Goal: Information Seeking & Learning: Find specific fact

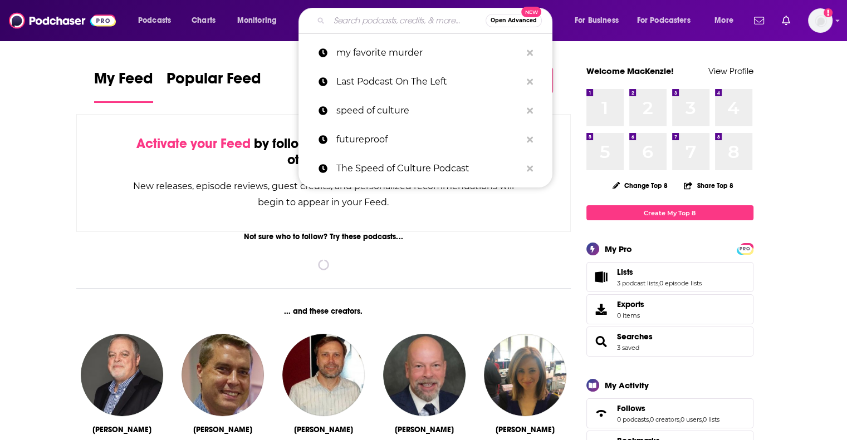
click at [390, 12] on input "Search podcasts, credits, & more..." at bounding box center [407, 21] width 156 height 18
click at [393, 22] on input "Search podcasts, credits, & more..." at bounding box center [407, 21] width 156 height 18
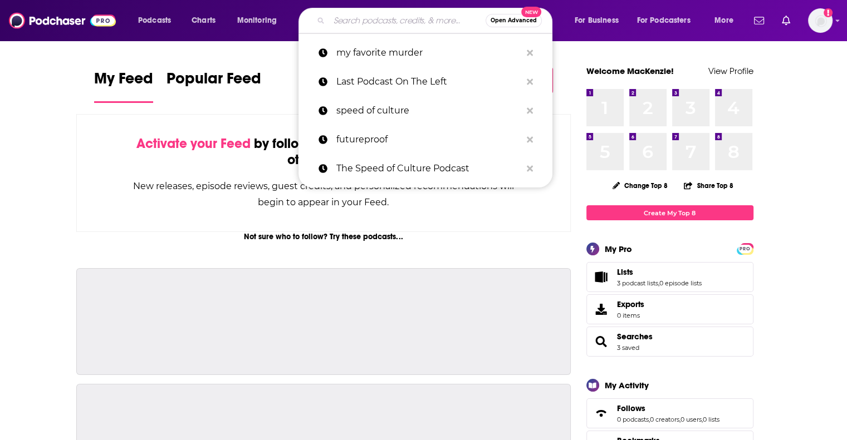
paste input "The Frogcast"
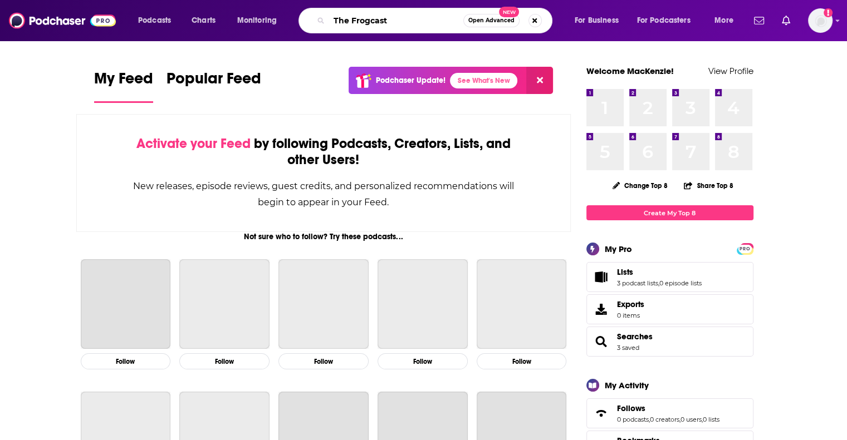
type input "The Frogcast"
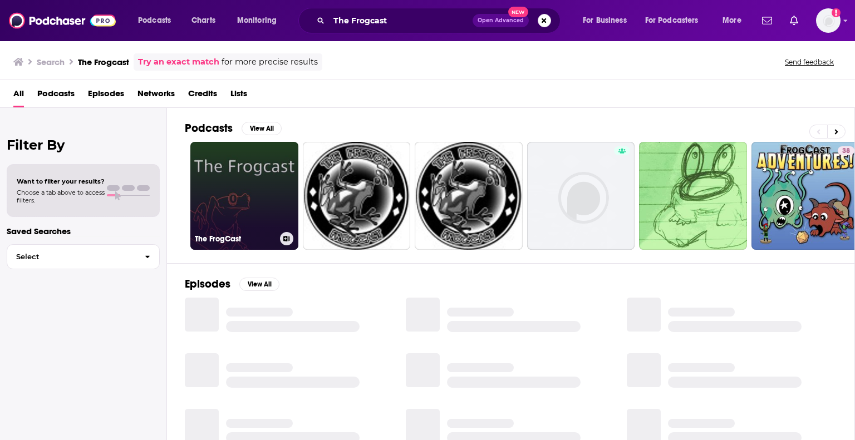
click at [236, 163] on link "The FrogCast" at bounding box center [244, 196] width 108 height 108
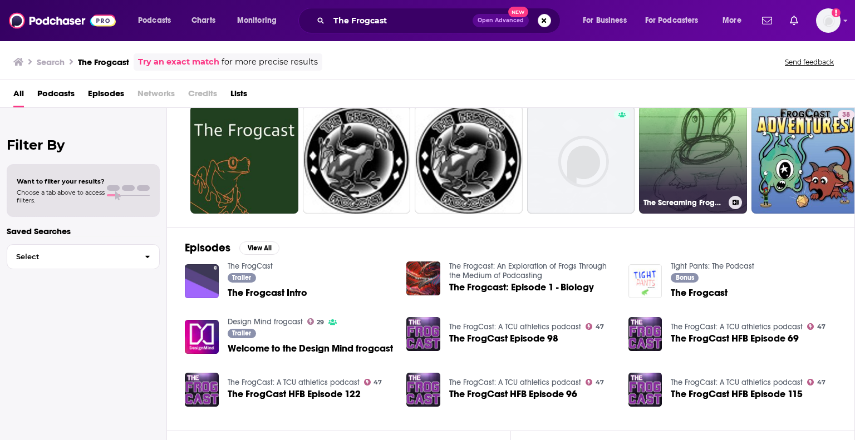
scroll to position [56, 0]
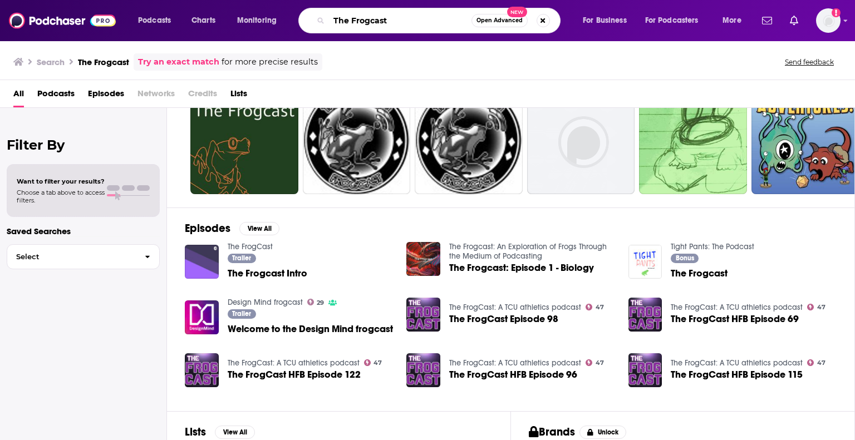
drag, startPoint x: 396, startPoint y: 23, endPoint x: 308, endPoint y: 21, distance: 87.5
click at [308, 21] on div "The Frogcast Open Advanced New" at bounding box center [429, 21] width 262 height 26
paste input "[PERSON_NAME] [PERSON_NAME],"
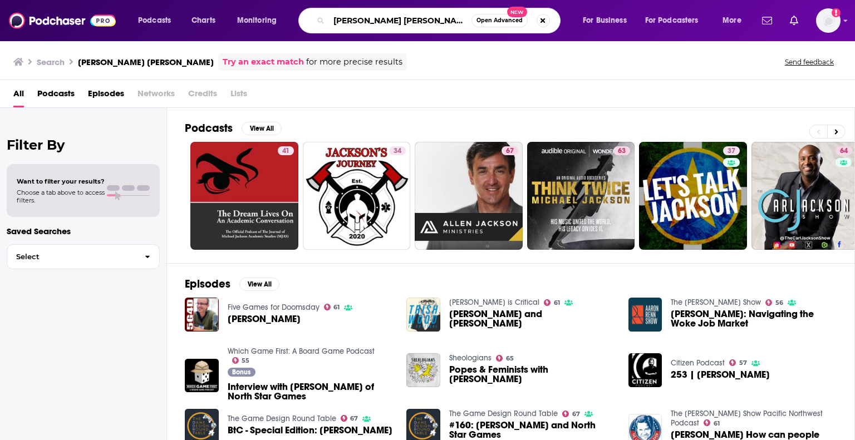
click at [440, 24] on input "[PERSON_NAME] [PERSON_NAME]" at bounding box center [400, 21] width 143 height 18
type input "[PERSON_NAME] [PERSON_NAME] frogcast"
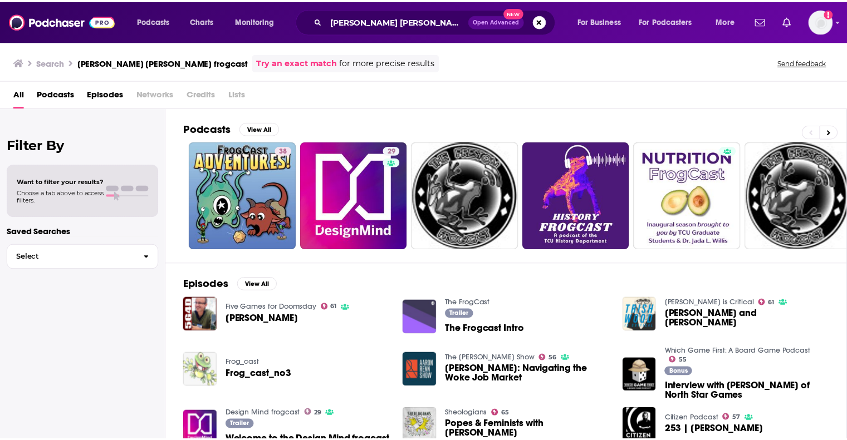
scroll to position [56, 0]
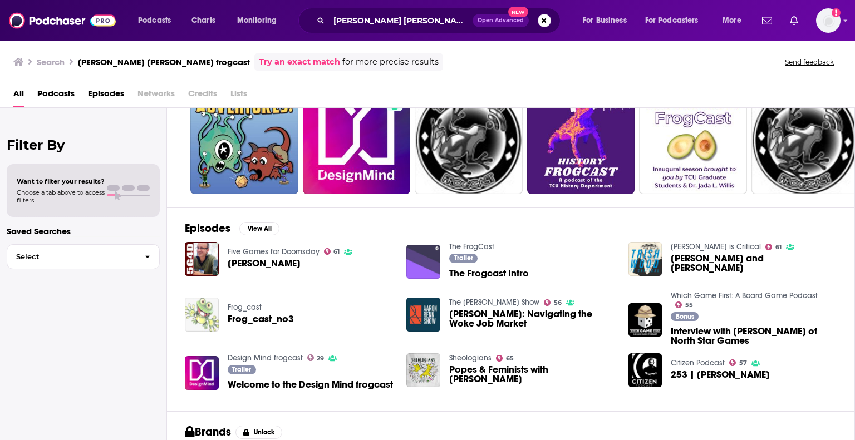
click at [514, 271] on span "The Frogcast Intro" at bounding box center [489, 273] width 80 height 9
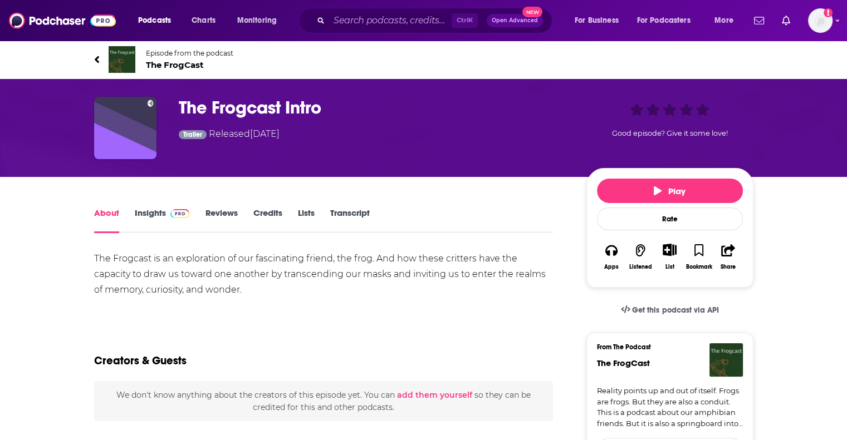
click at [140, 217] on link "Insights" at bounding box center [162, 221] width 55 height 26
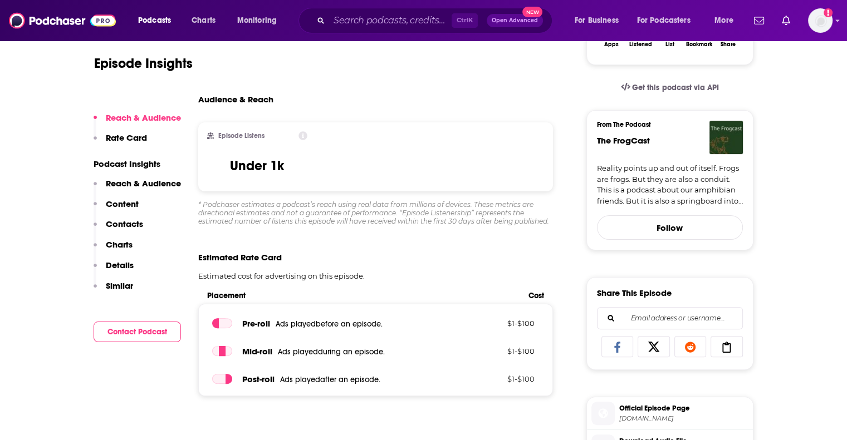
scroll to position [111, 0]
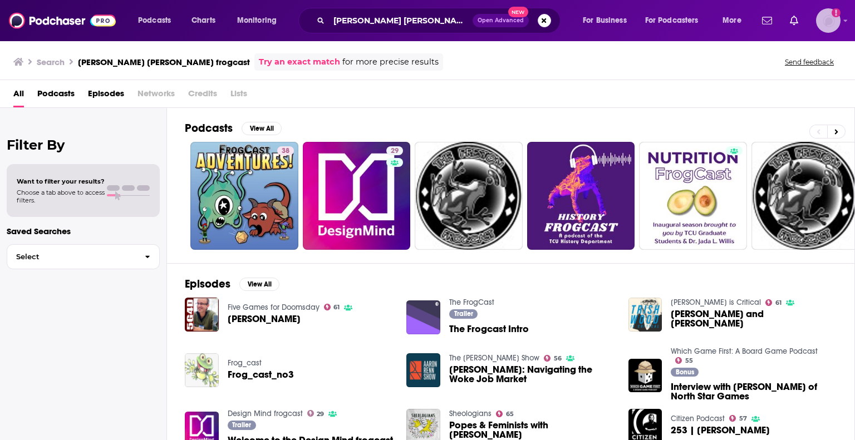
click at [830, 18] on img "Logged in as MackenzieCollier" at bounding box center [828, 20] width 24 height 24
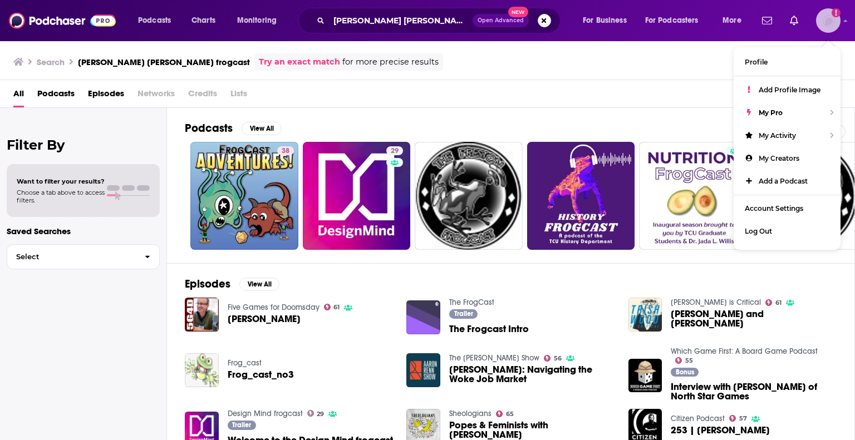
click at [830, 18] on img "Logged in as MackenzieCollier" at bounding box center [828, 20] width 24 height 24
click at [69, 91] on span "Podcasts" at bounding box center [55, 96] width 37 height 23
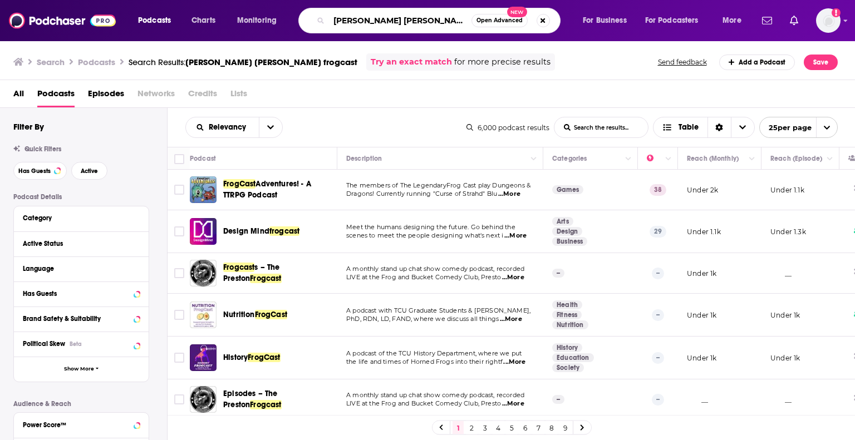
click at [428, 18] on input "[PERSON_NAME] [PERSON_NAME] frogcast" at bounding box center [400, 21] width 143 height 18
drag, startPoint x: 423, startPoint y: 18, endPoint x: 320, endPoint y: 17, distance: 103.6
click at [320, 17] on div "[PERSON_NAME] [PERSON_NAME] frogcast Open Advanced New" at bounding box center [429, 21] width 262 height 26
click at [442, 25] on input "[PERSON_NAME] [PERSON_NAME] frogcast" at bounding box center [400, 21] width 143 height 18
drag, startPoint x: 425, startPoint y: 20, endPoint x: 470, endPoint y: 21, distance: 45.1
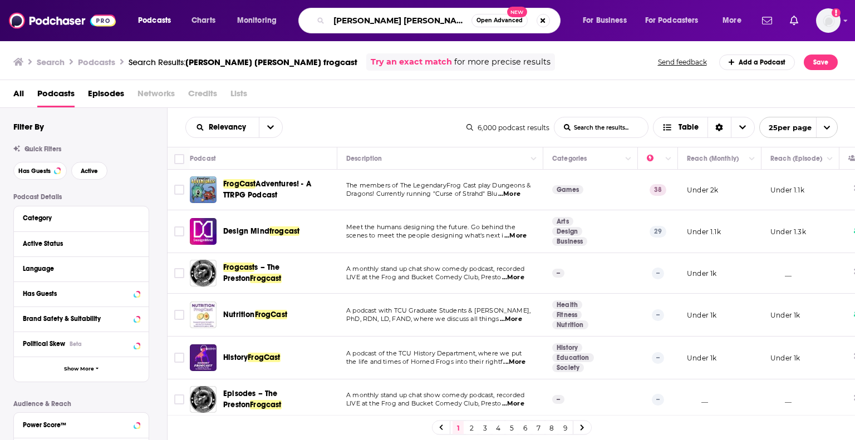
click at [470, 21] on input "[PERSON_NAME] [PERSON_NAME] frogcast" at bounding box center [400, 21] width 143 height 18
click at [420, 22] on input "[PERSON_NAME] [PERSON_NAME] frogcast" at bounding box center [400, 21] width 143 height 18
drag, startPoint x: 427, startPoint y: 22, endPoint x: 291, endPoint y: 21, distance: 135.9
click at [291, 21] on div "Podcasts Charts Monitoring [PERSON_NAME] [PERSON_NAME] frogcast Open Advanced N…" at bounding box center [441, 21] width 622 height 26
type input "frogcast"
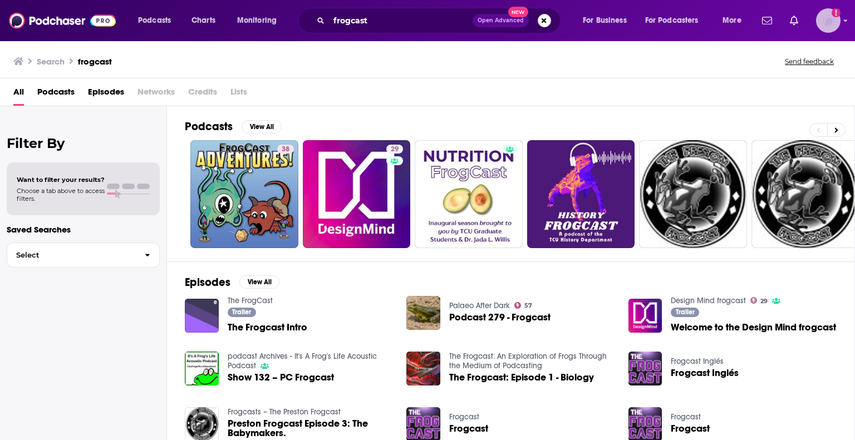
click at [828, 18] on img "Logged in as MackenzieCollier" at bounding box center [828, 20] width 24 height 24
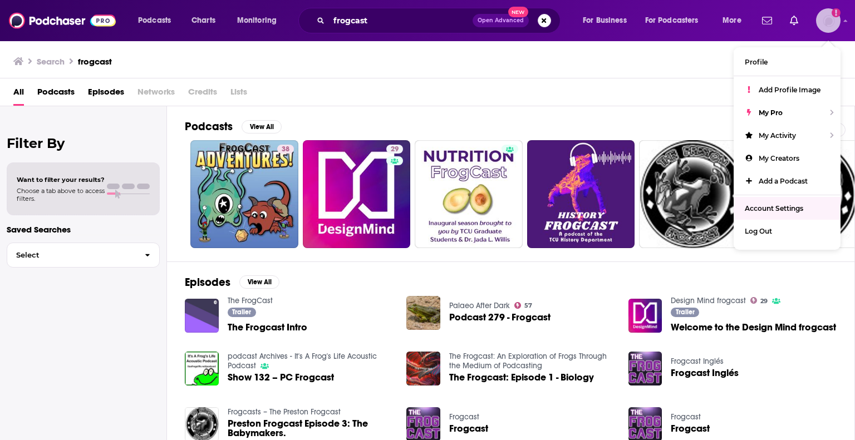
click at [782, 213] on span "Account Settings" at bounding box center [774, 208] width 58 height 8
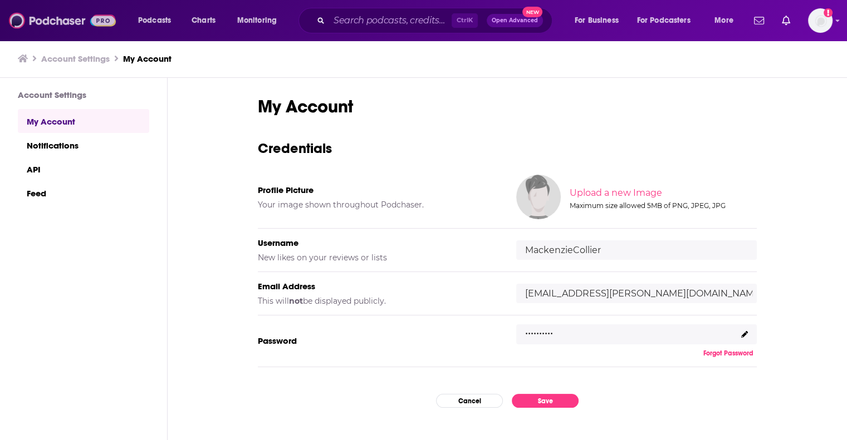
click at [60, 24] on img at bounding box center [62, 20] width 107 height 21
